Goal: Information Seeking & Learning: Understand process/instructions

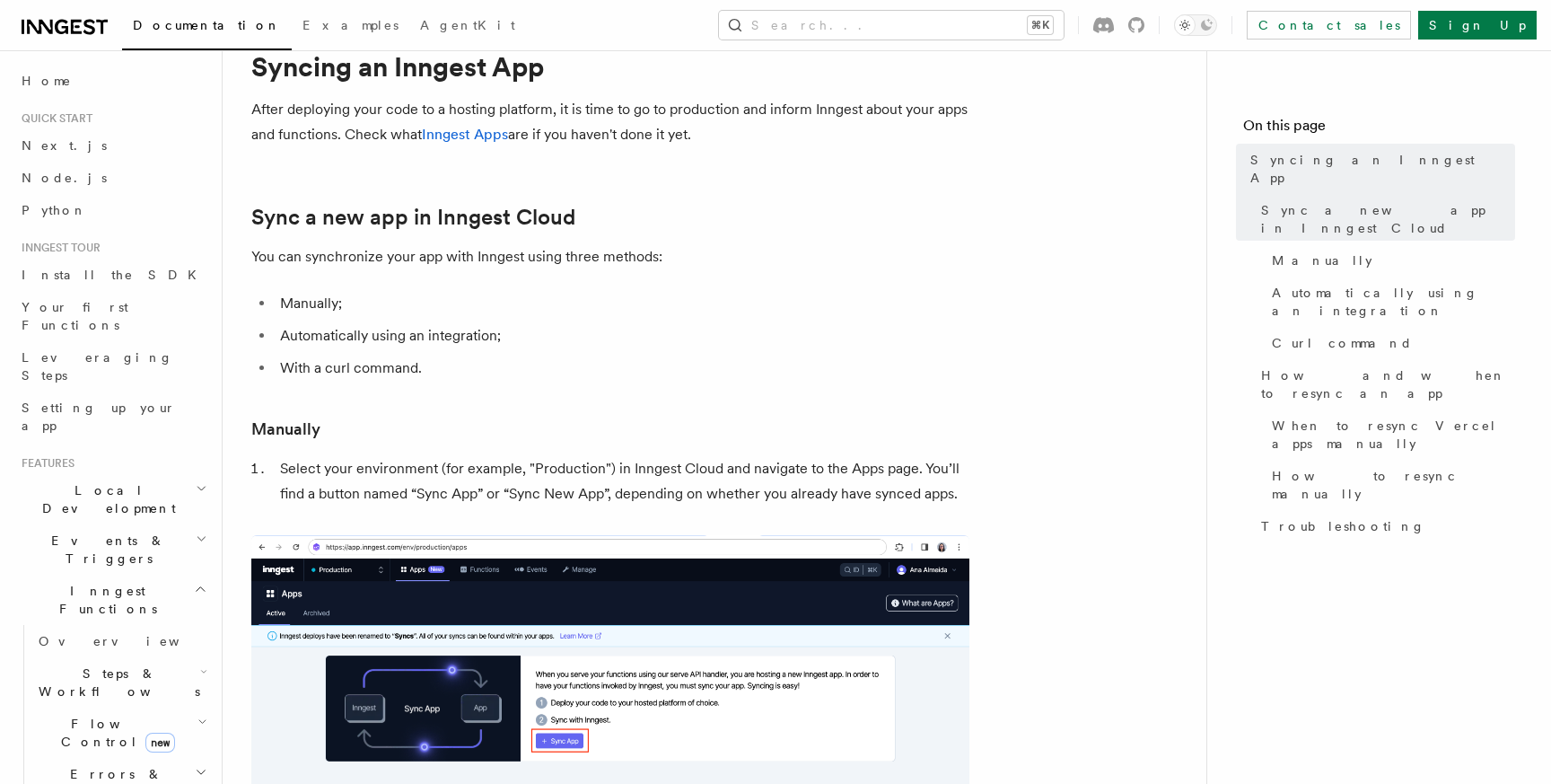
scroll to position [74, 0]
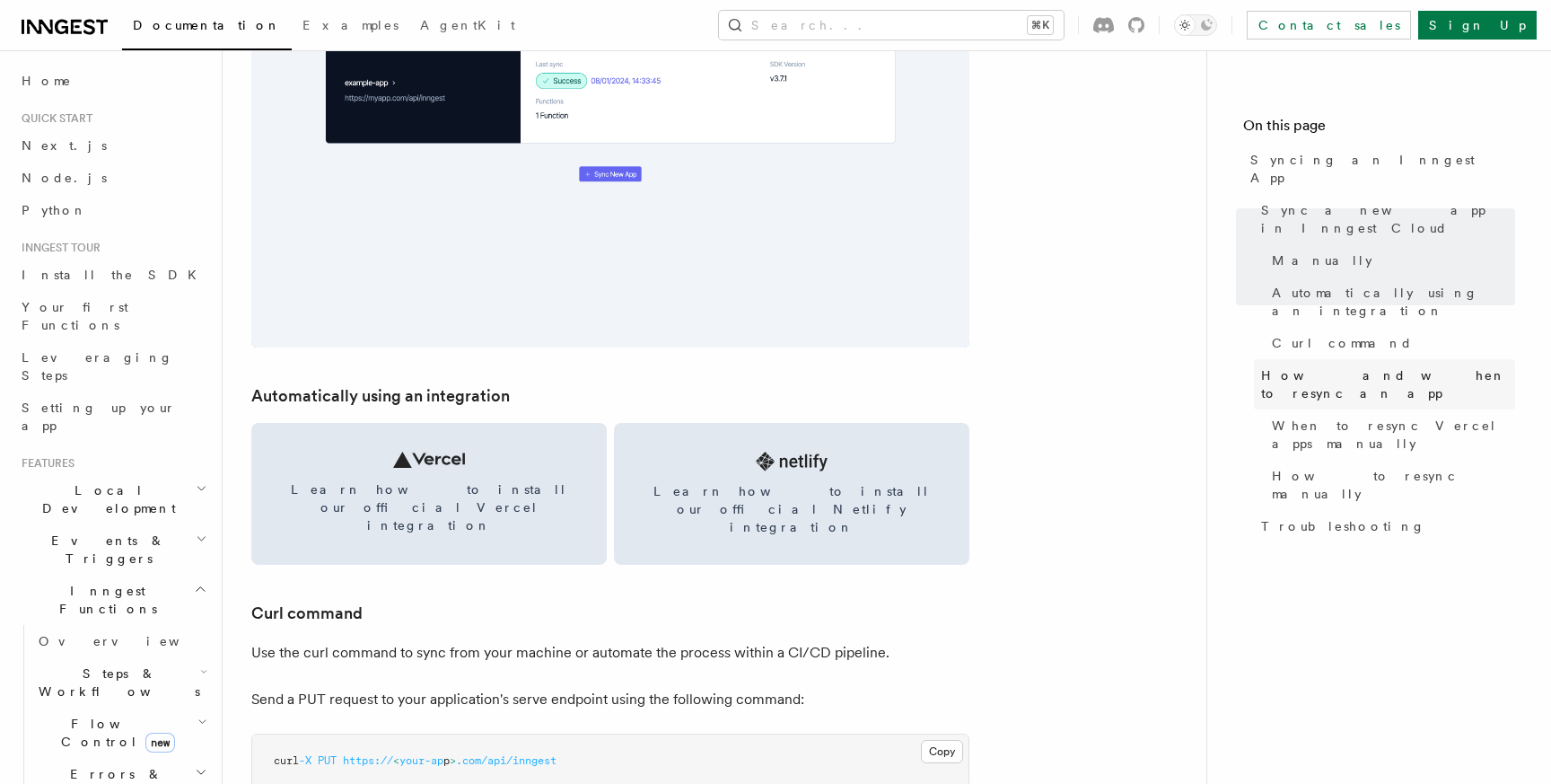
click at [1312, 366] on span "How and when to resync an app" at bounding box center [1388, 384] width 254 height 36
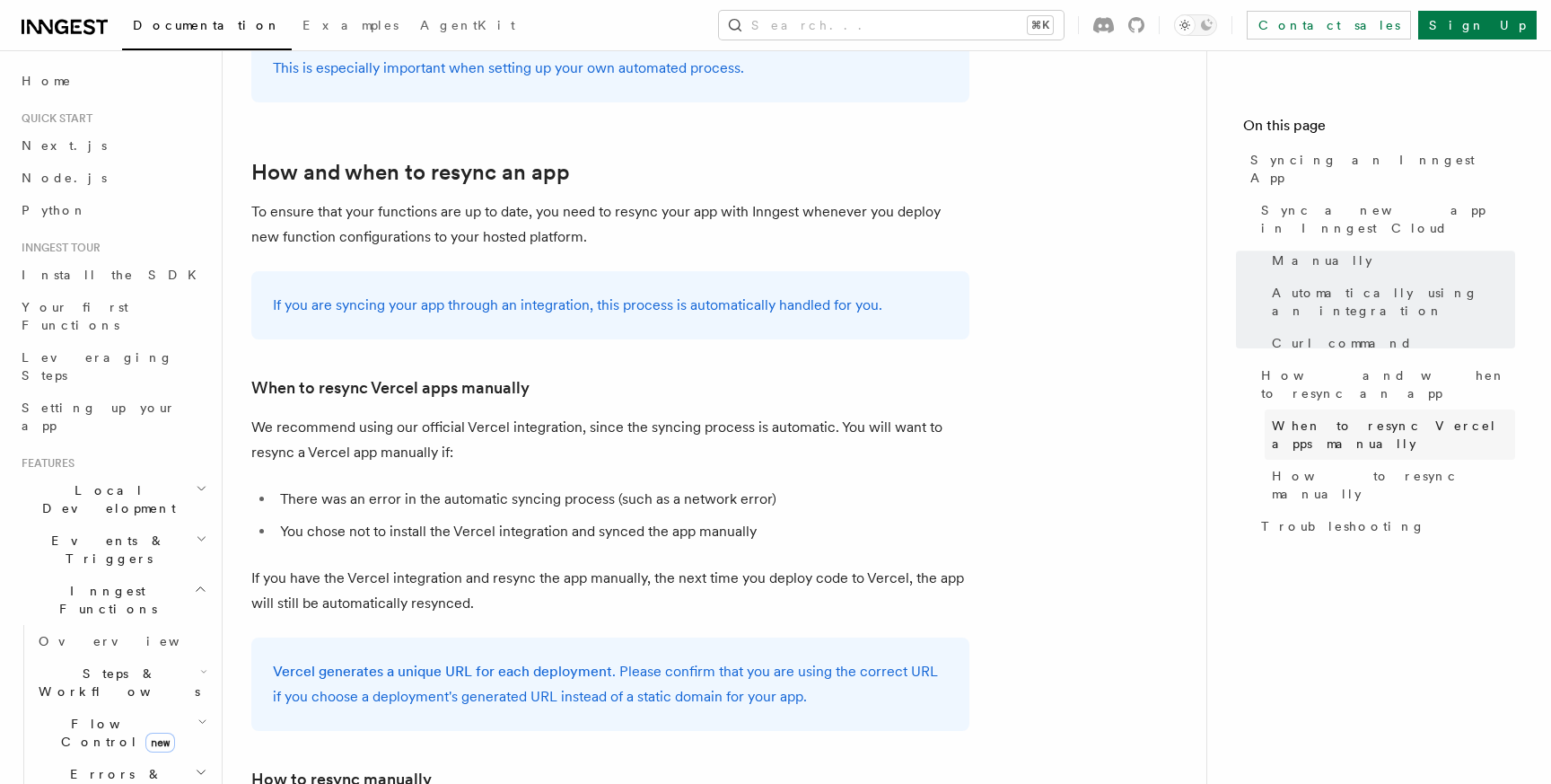
click at [1322, 417] on span "When to resync Vercel apps manually" at bounding box center [1393, 435] width 243 height 36
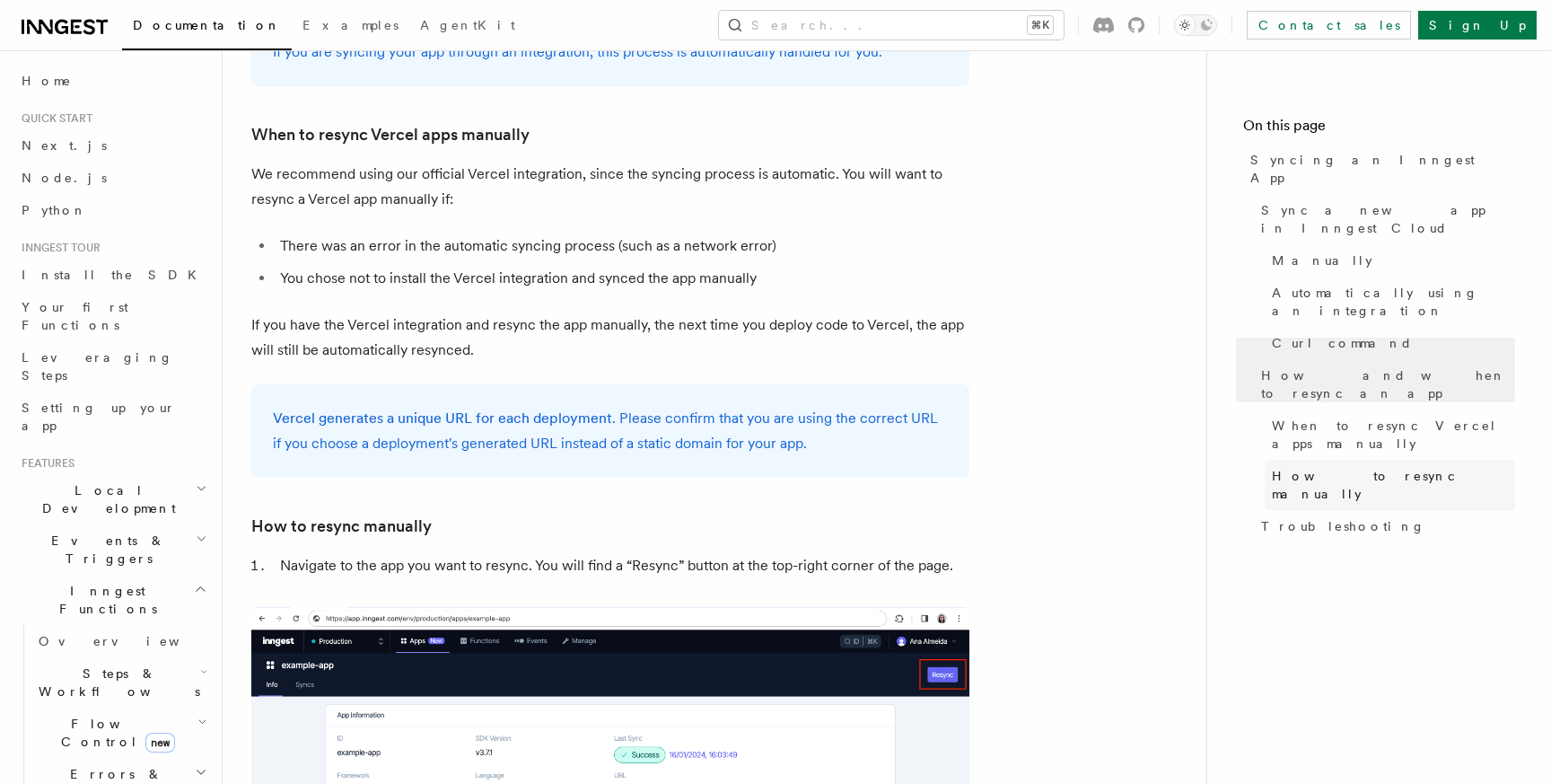
click at [1321, 467] on span "How to resync manually" at bounding box center [1393, 485] width 243 height 36
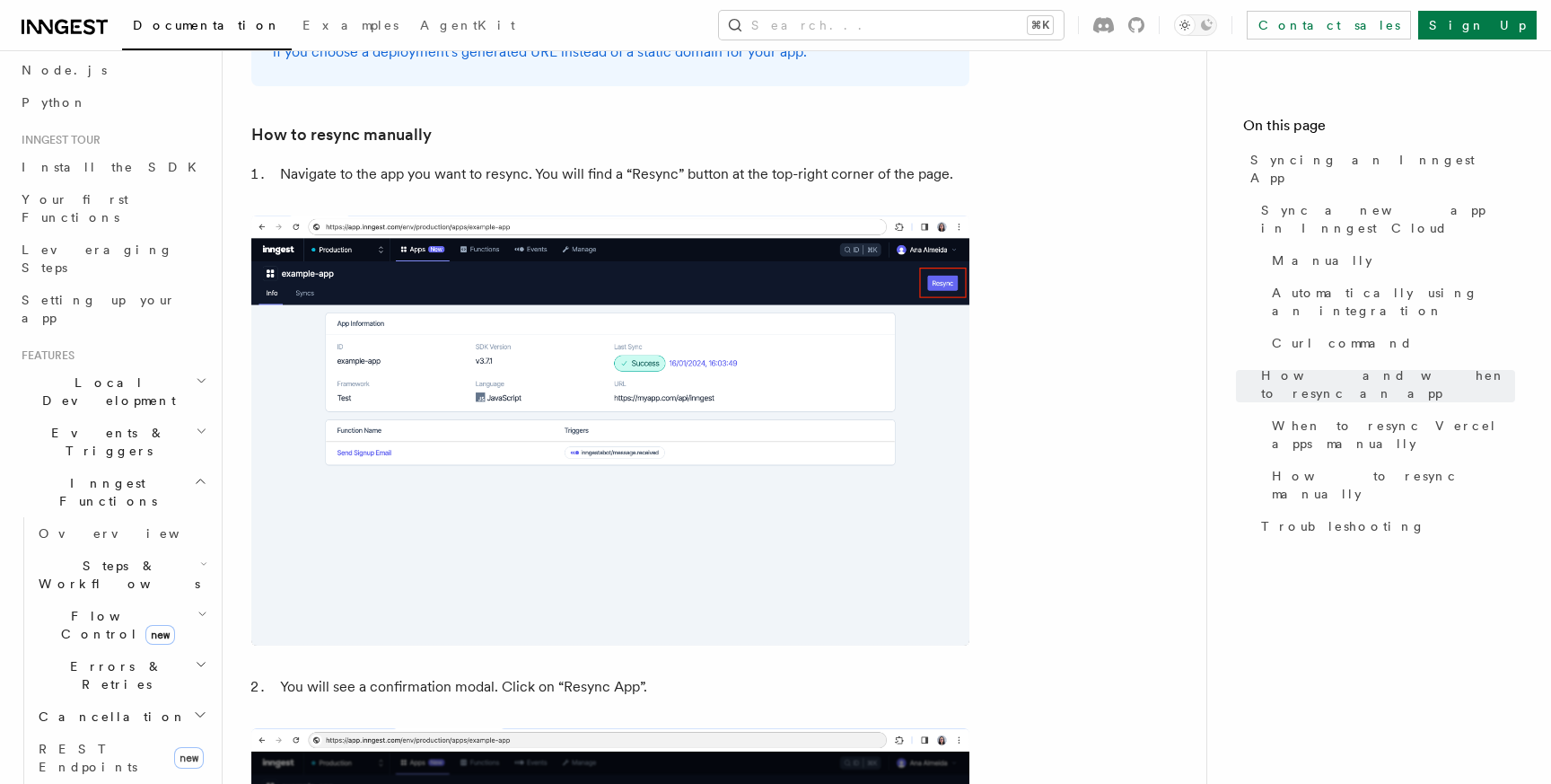
scroll to position [118, 0]
click at [103, 506] on link "Overview" at bounding box center [121, 522] width 180 height 32
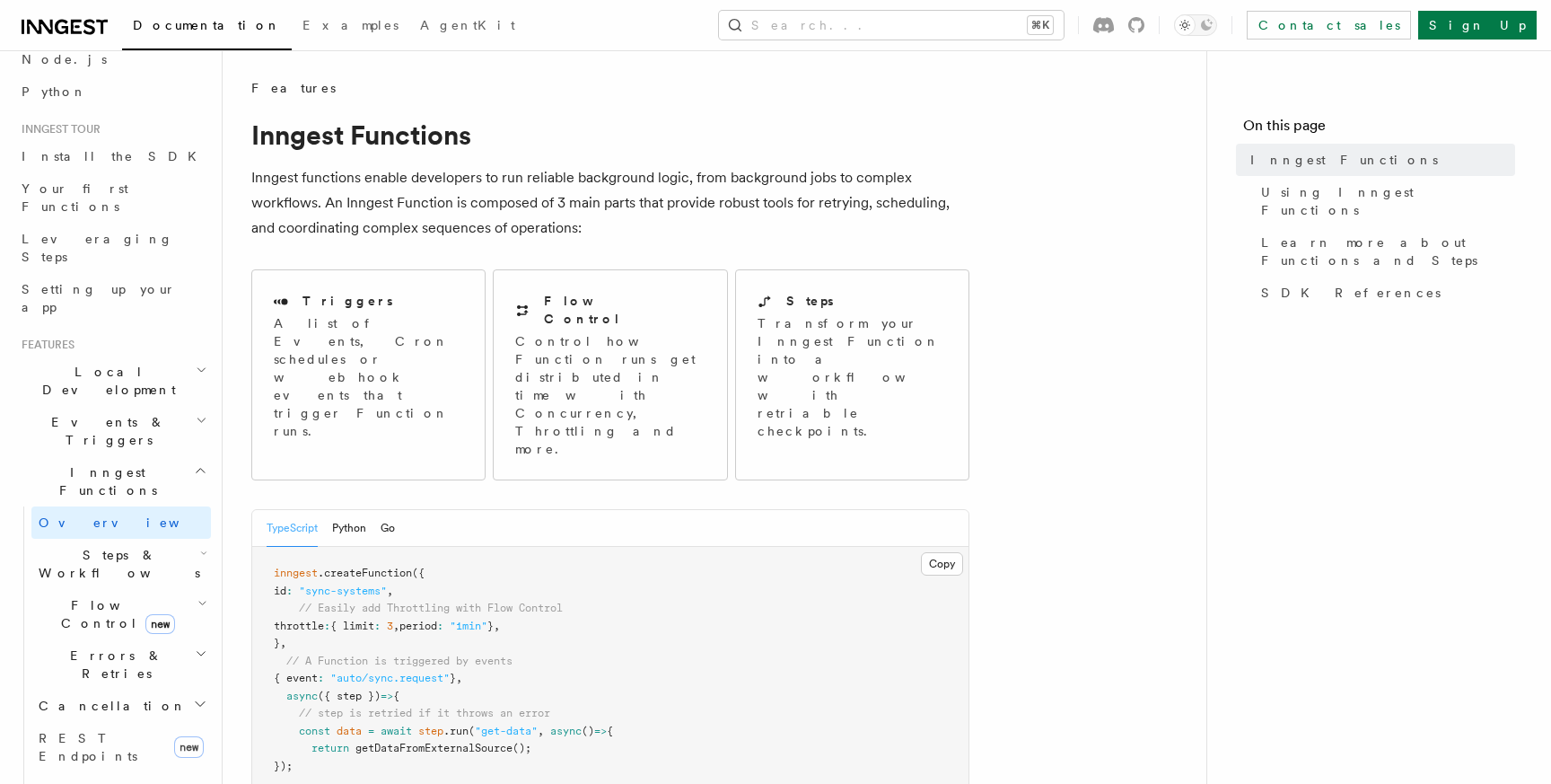
click at [664, 232] on p "Inngest functions enable developers to run reliable background logic, from back…" at bounding box center [610, 202] width 718 height 75
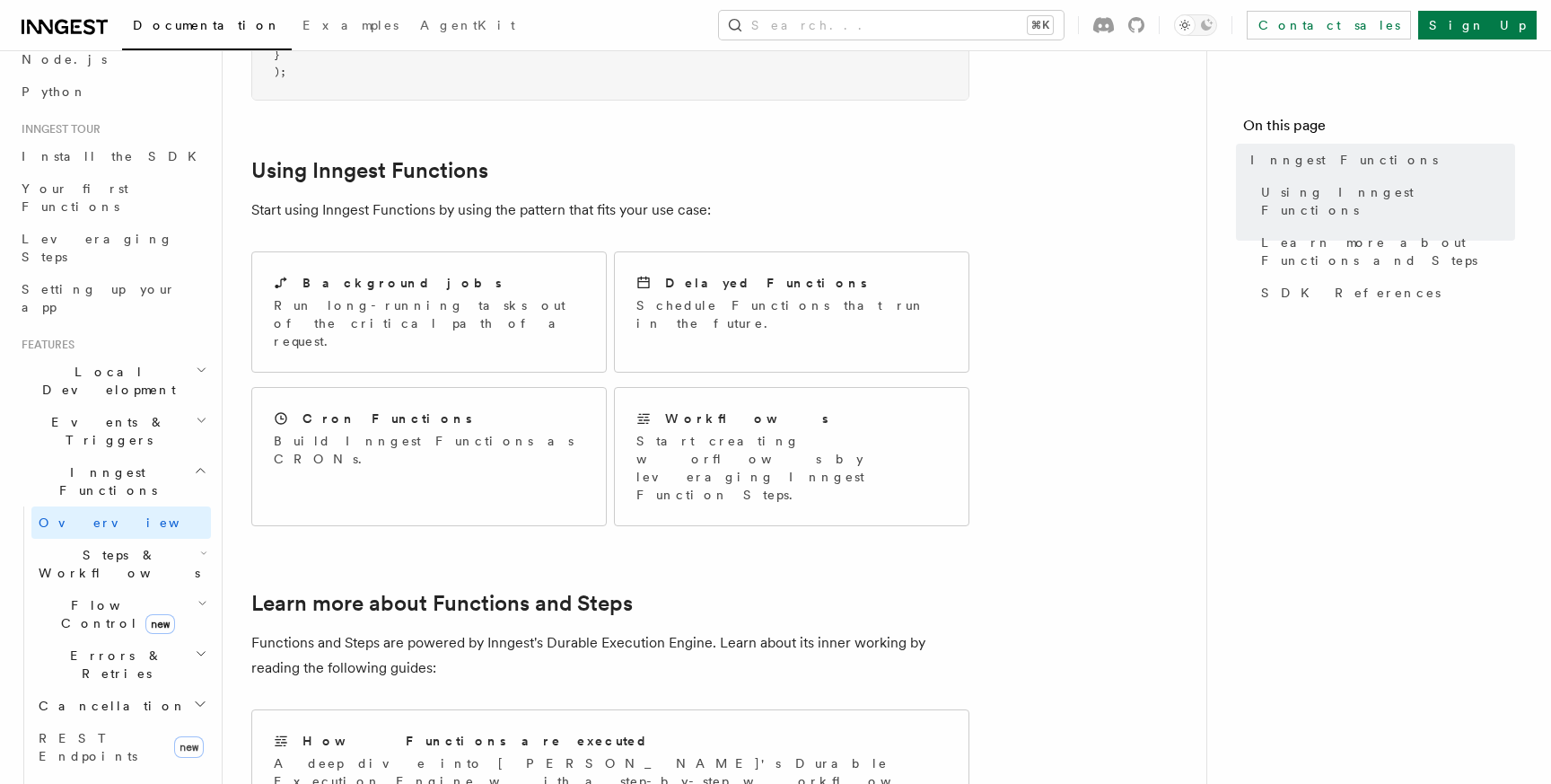
scroll to position [818, 0]
click at [188, 456] on h2 "Inngest Functions" at bounding box center [112, 481] width 197 height 50
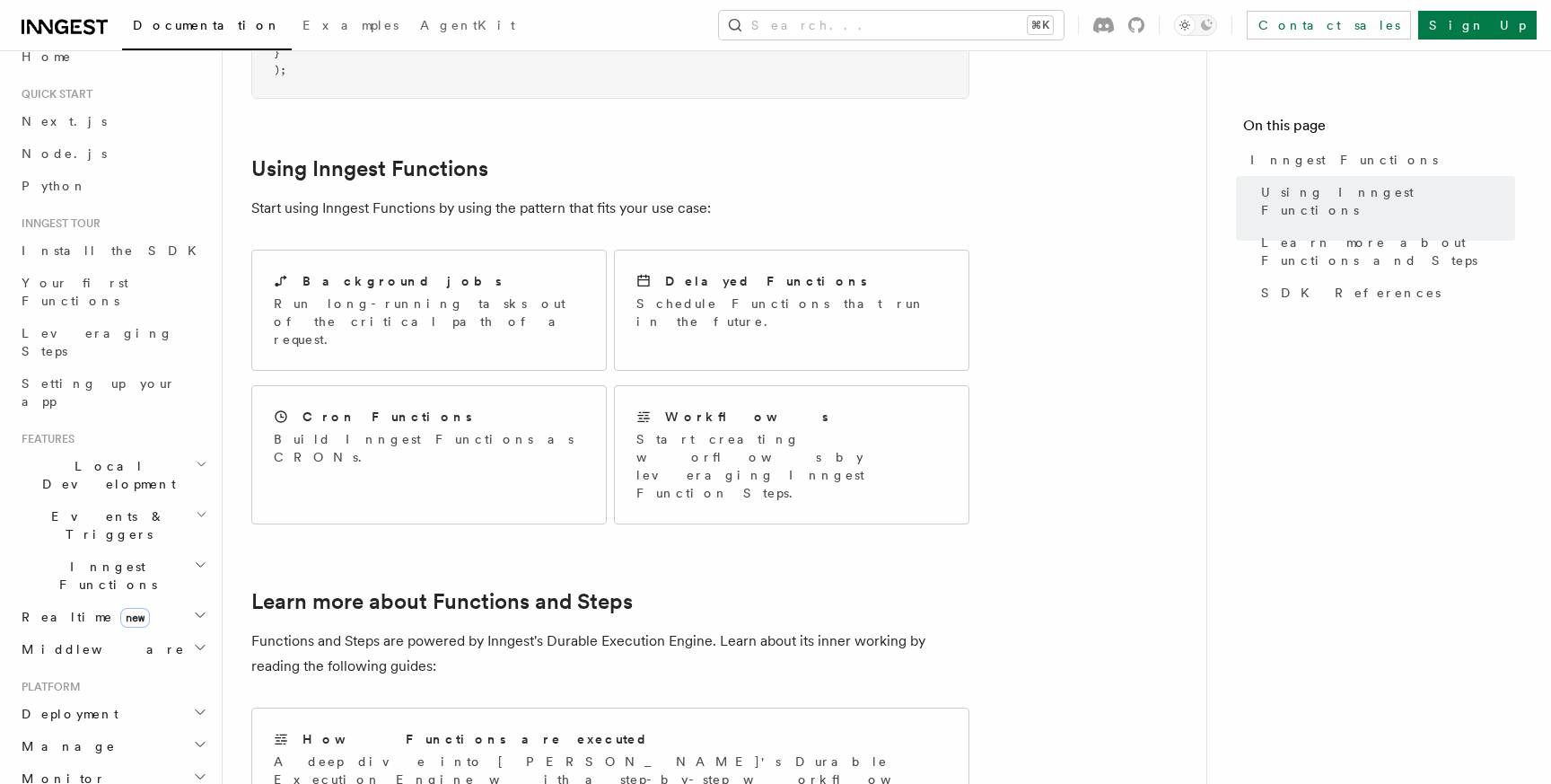
scroll to position [0, 0]
